Goal: Task Accomplishment & Management: Use online tool/utility

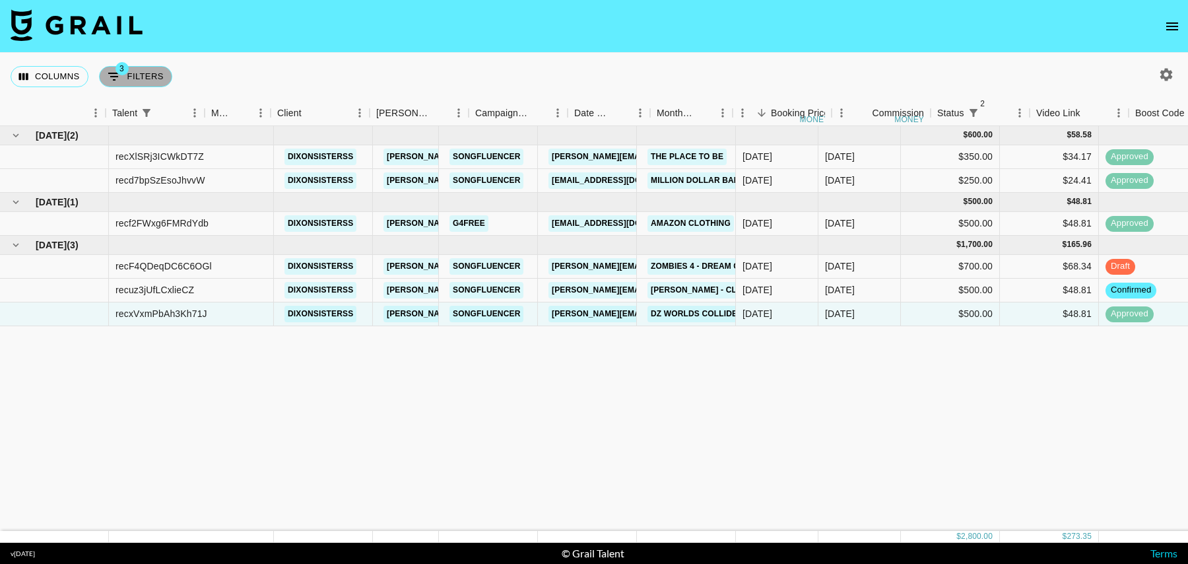
click at [137, 81] on button "3 Filters" at bounding box center [135, 76] width 73 height 21
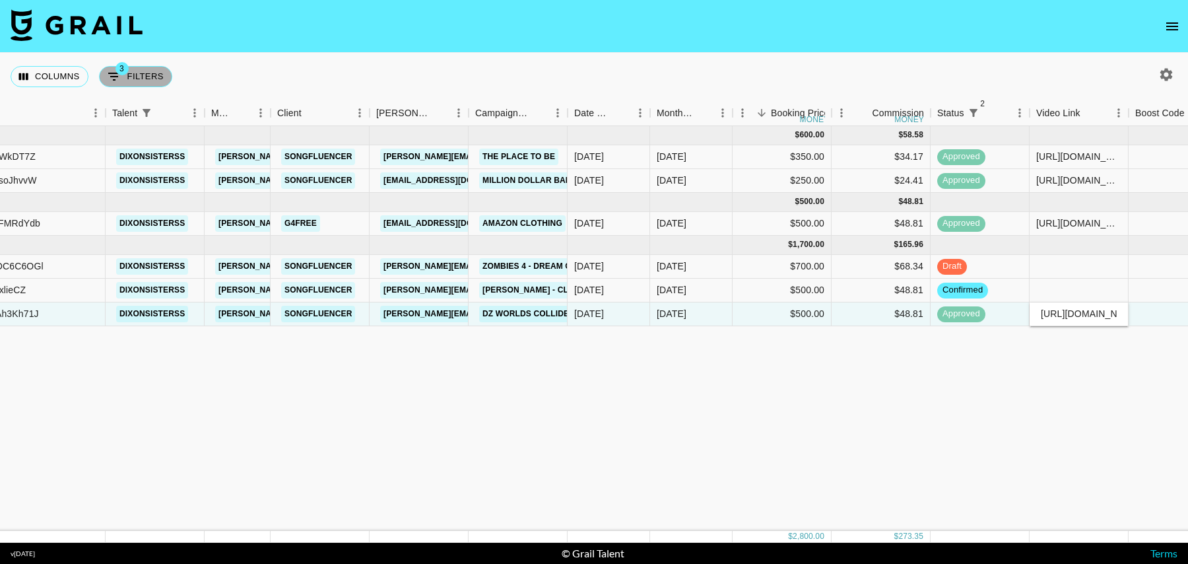
select select "status"
select select "isNotAnyOf"
select select "status"
select select "isNotAnyOf"
select select "talentName"
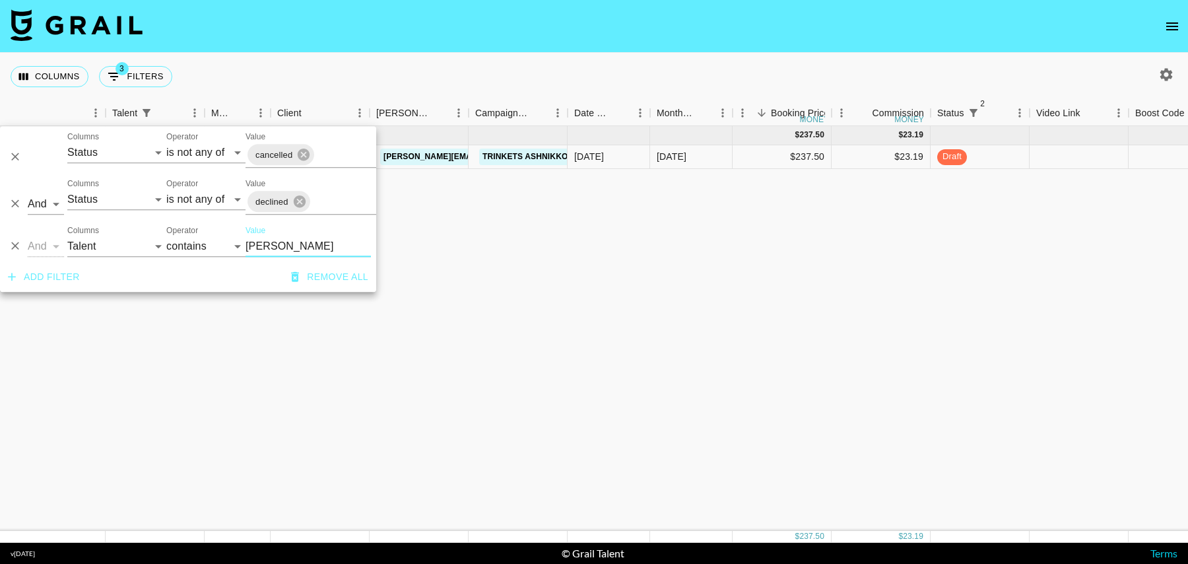
type input "[PERSON_NAME]"
click at [1073, 159] on div at bounding box center [1079, 157] width 99 height 24
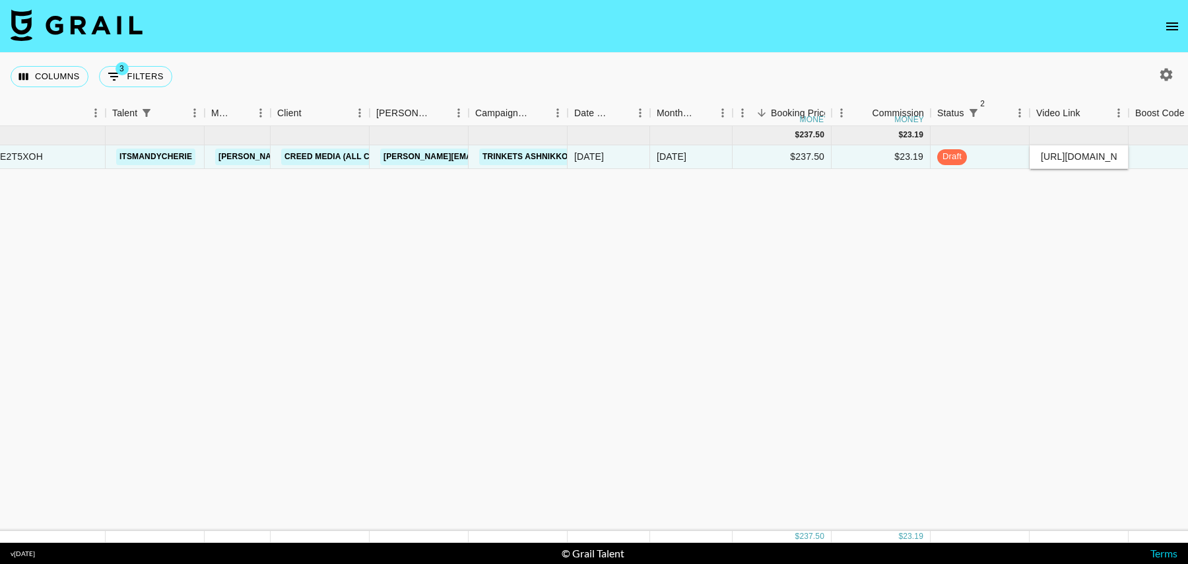
scroll to position [0, 337]
type input "[URL][DOMAIN_NAME]"
click at [1145, 151] on div at bounding box center [1178, 157] width 99 height 24
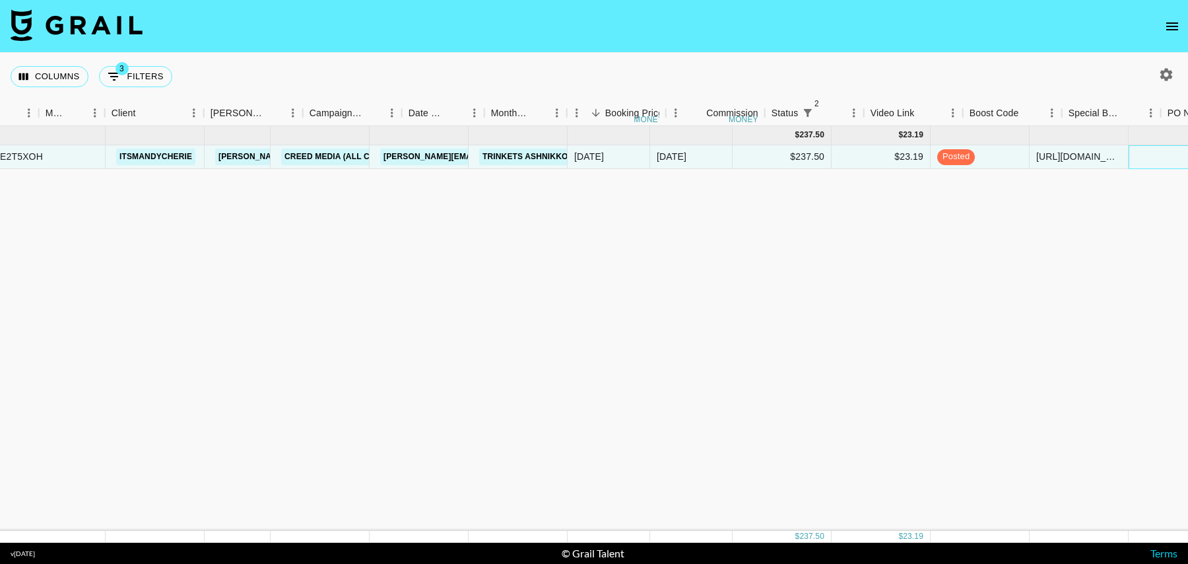
scroll to position [0, 1053]
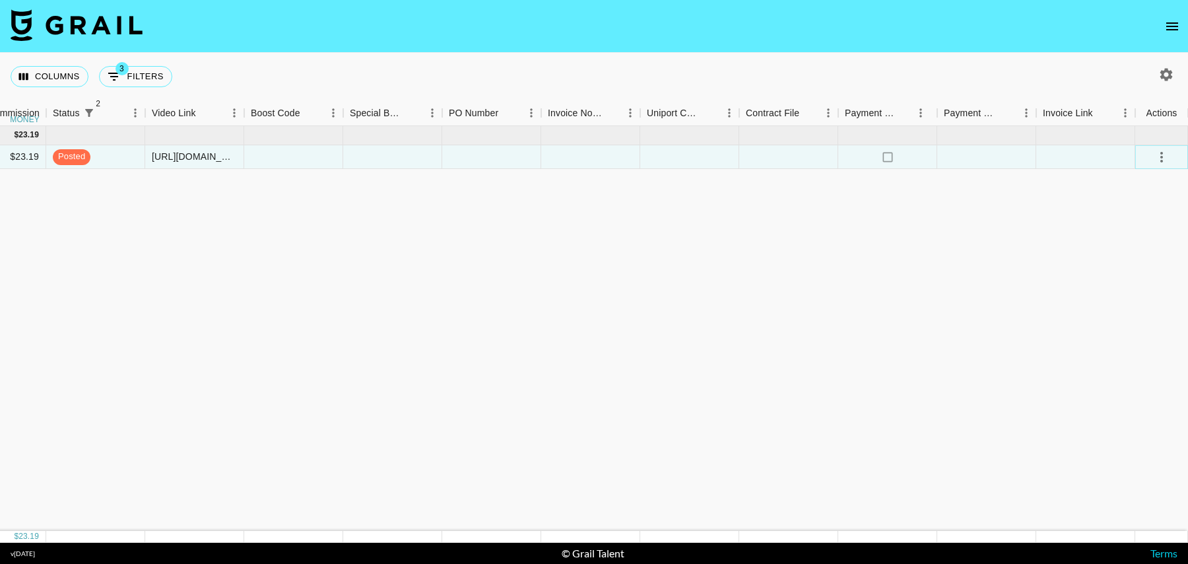
click at [1161, 152] on icon "select merge strategy" at bounding box center [1162, 157] width 3 height 11
click at [1134, 275] on div "Approve" at bounding box center [1133, 280] width 40 height 16
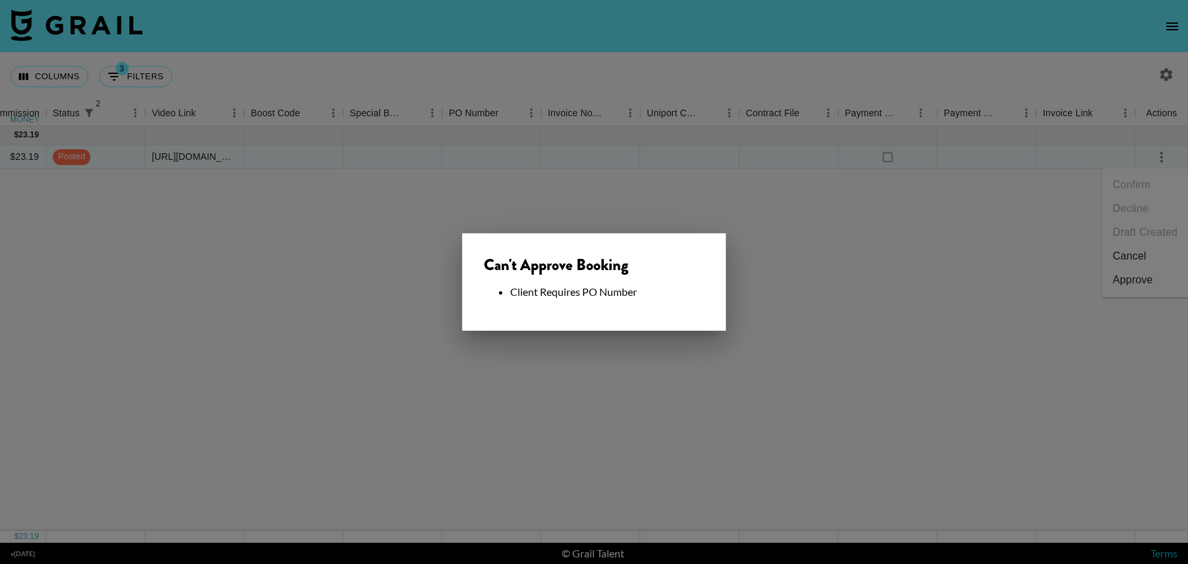
click at [734, 245] on div at bounding box center [594, 282] width 1188 height 564
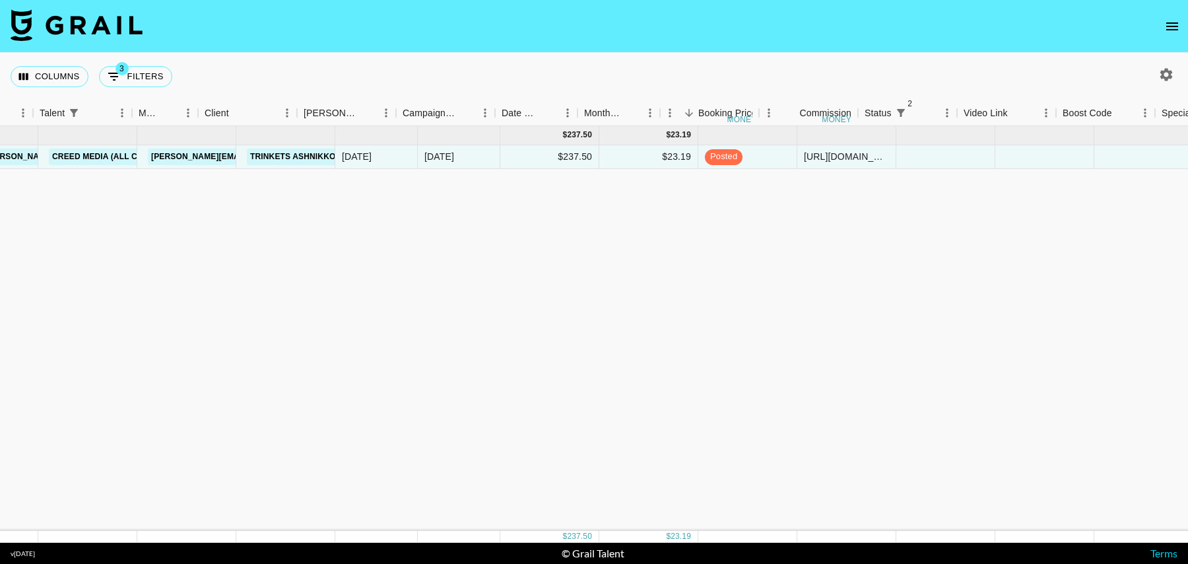
scroll to position [0, 241]
